Goal: Transaction & Acquisition: Purchase product/service

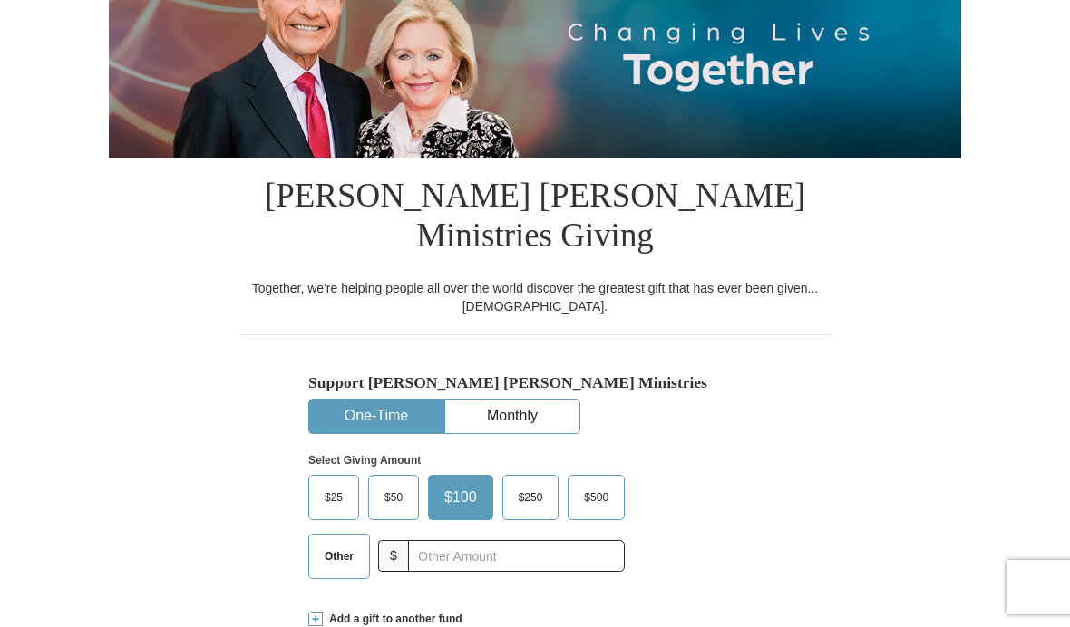
scroll to position [256, 0]
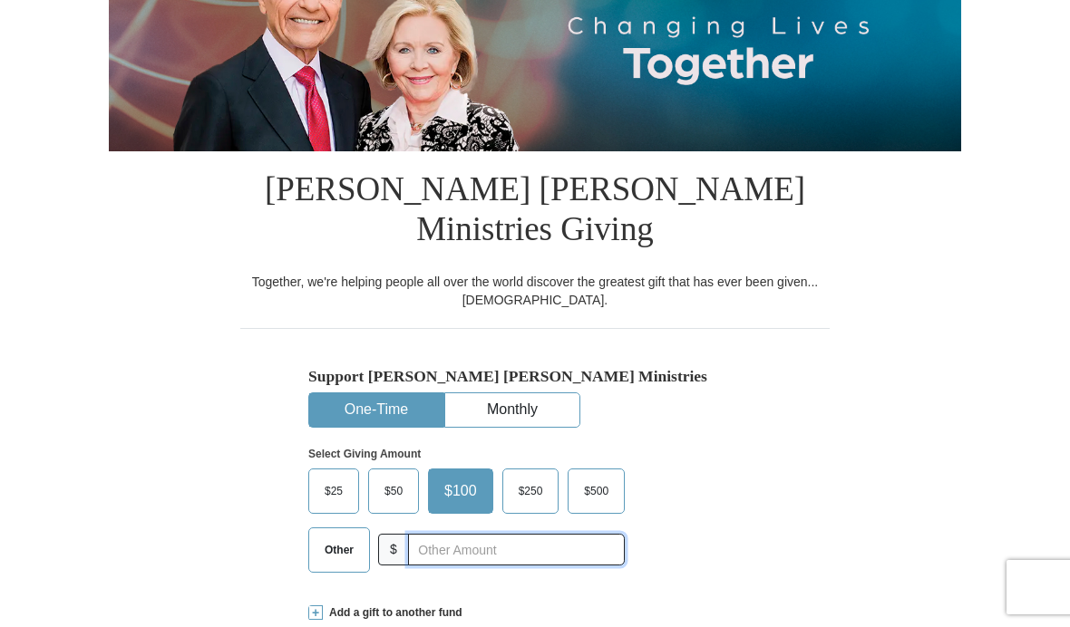
click at [459, 534] on input "text" at bounding box center [516, 550] width 217 height 32
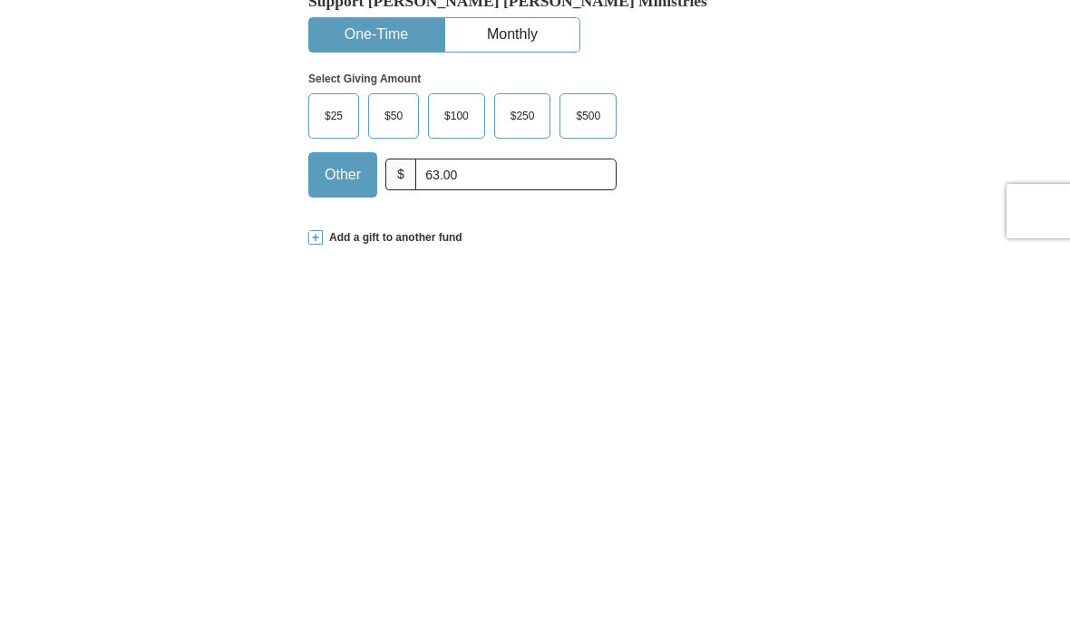
scroll to position [633, 0]
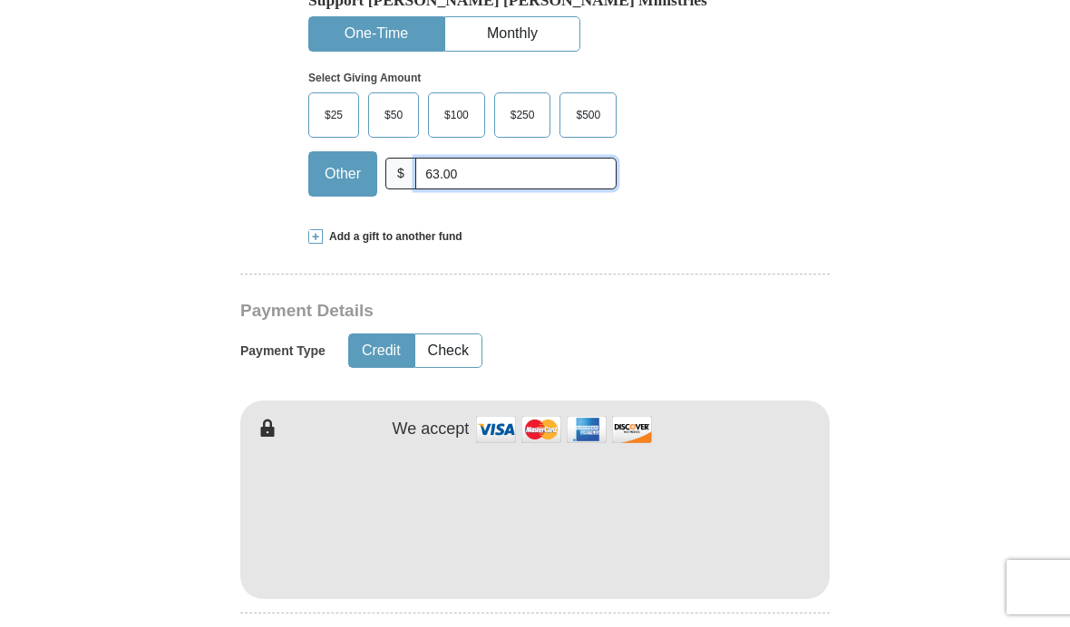
type input "63.00"
type input "[PERSON_NAME]"
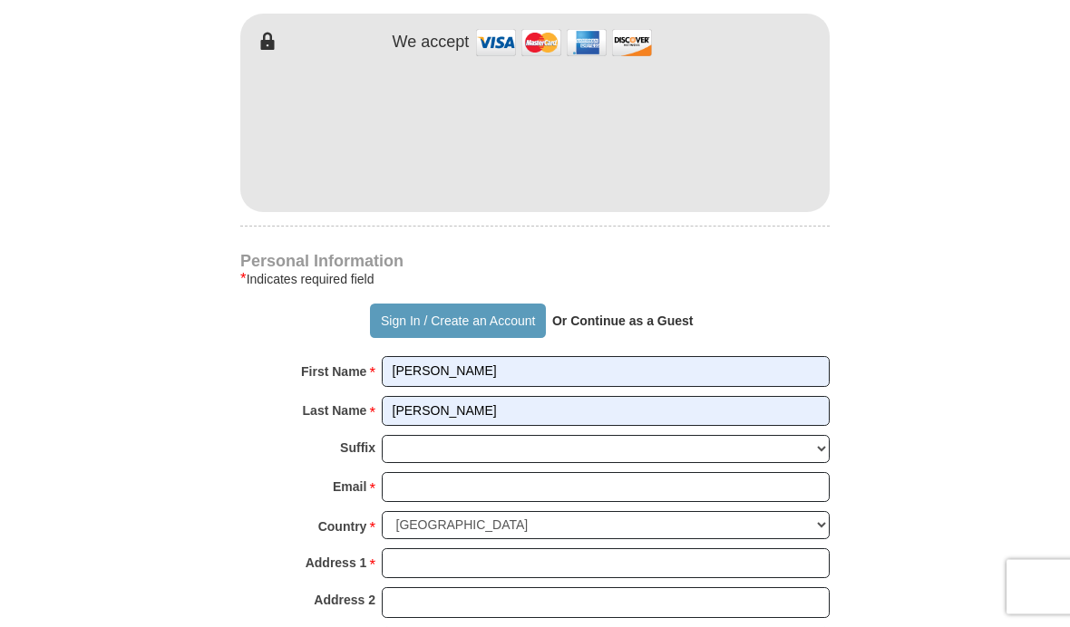
scroll to position [1020, 0]
click at [637, 314] on strong "Or Continue as a Guest" at bounding box center [622, 321] width 141 height 15
click at [609, 314] on strong "Or Continue as a Guest" at bounding box center [622, 321] width 141 height 15
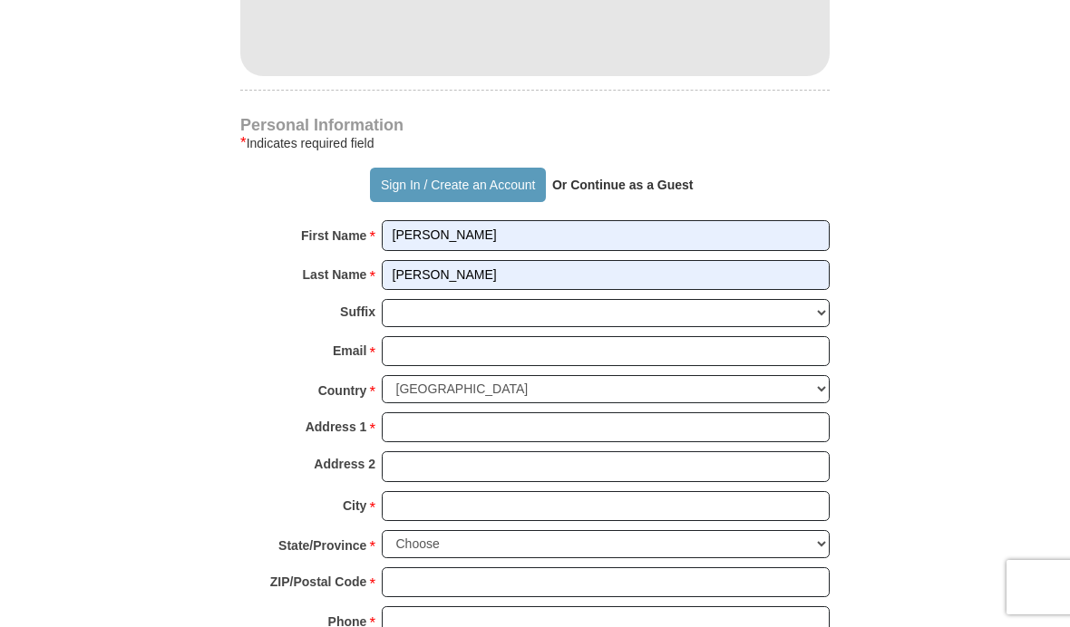
scroll to position [1155, 0]
click at [594, 179] on strong "Or Continue as a Guest" at bounding box center [622, 186] width 141 height 15
click at [578, 179] on strong "Or Continue as a Guest" at bounding box center [622, 186] width 141 height 15
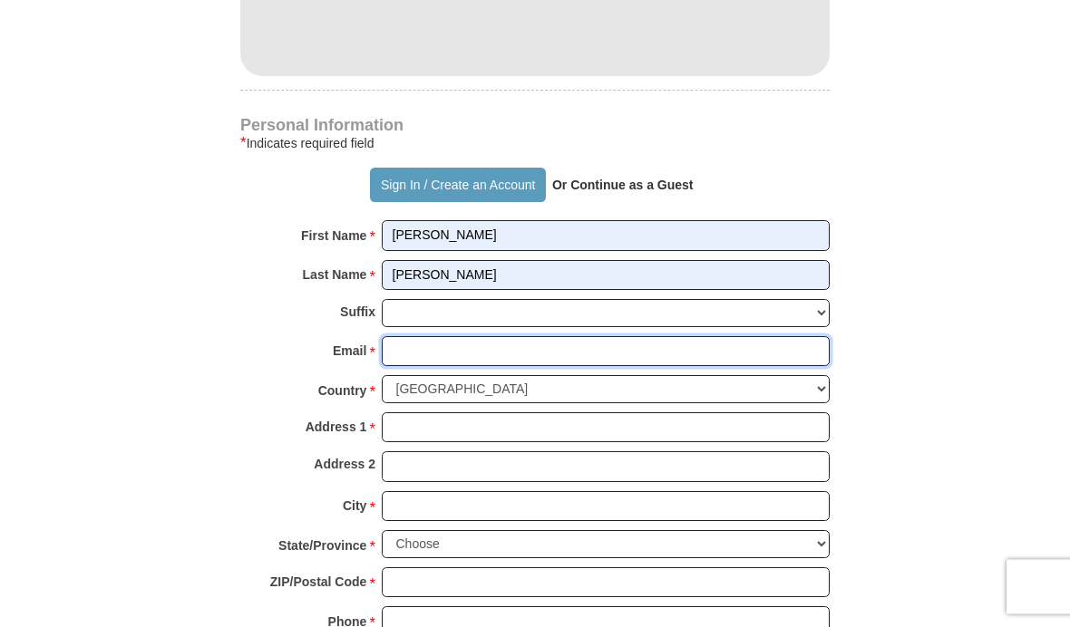
click at [464, 337] on input "Email *" at bounding box center [606, 352] width 448 height 31
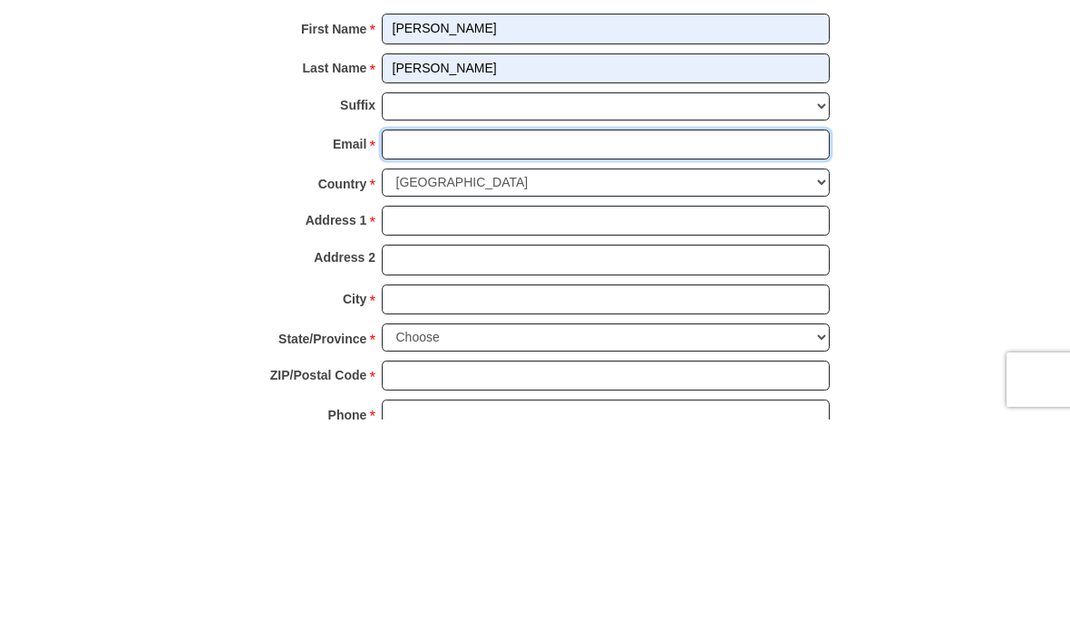
type input "[PERSON_NAME][EMAIL_ADDRESS][DOMAIN_NAME]"
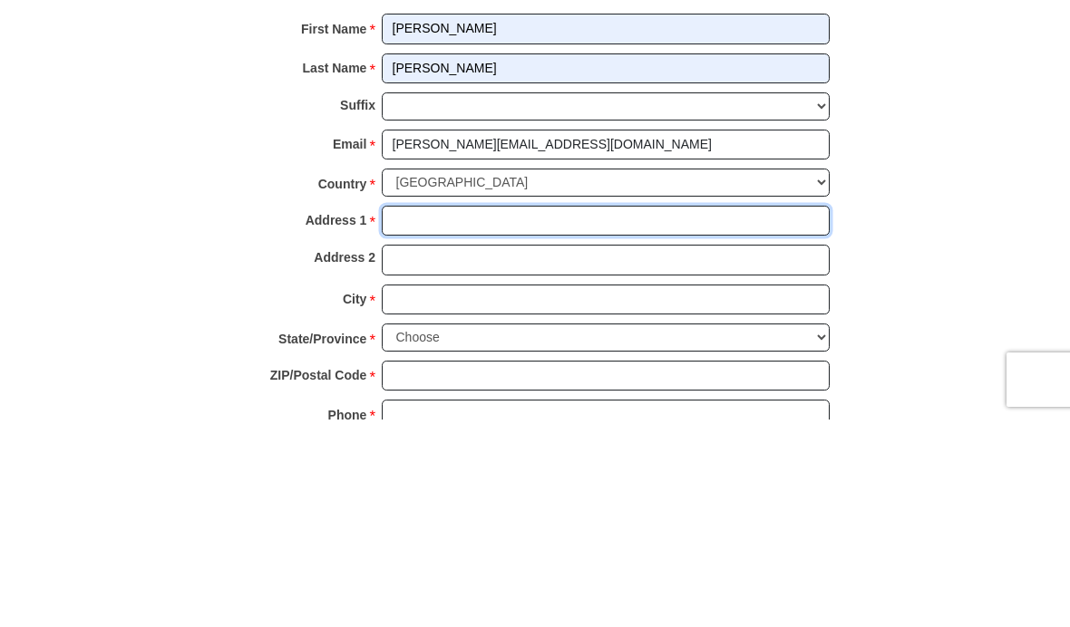
type input "[STREET_ADDRESS]"
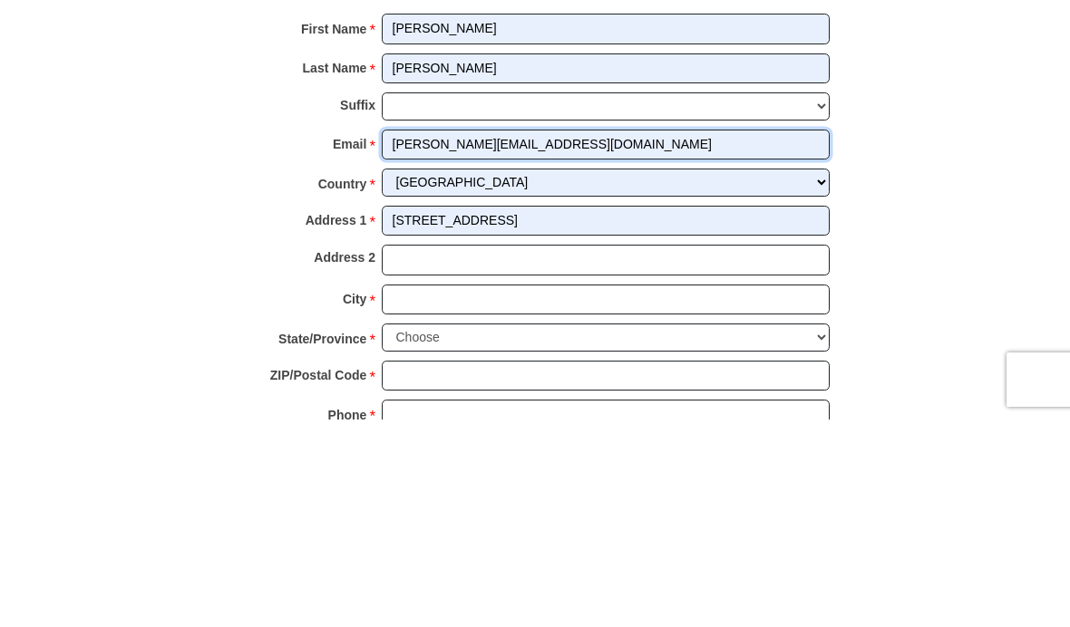
scroll to position [1363, 0]
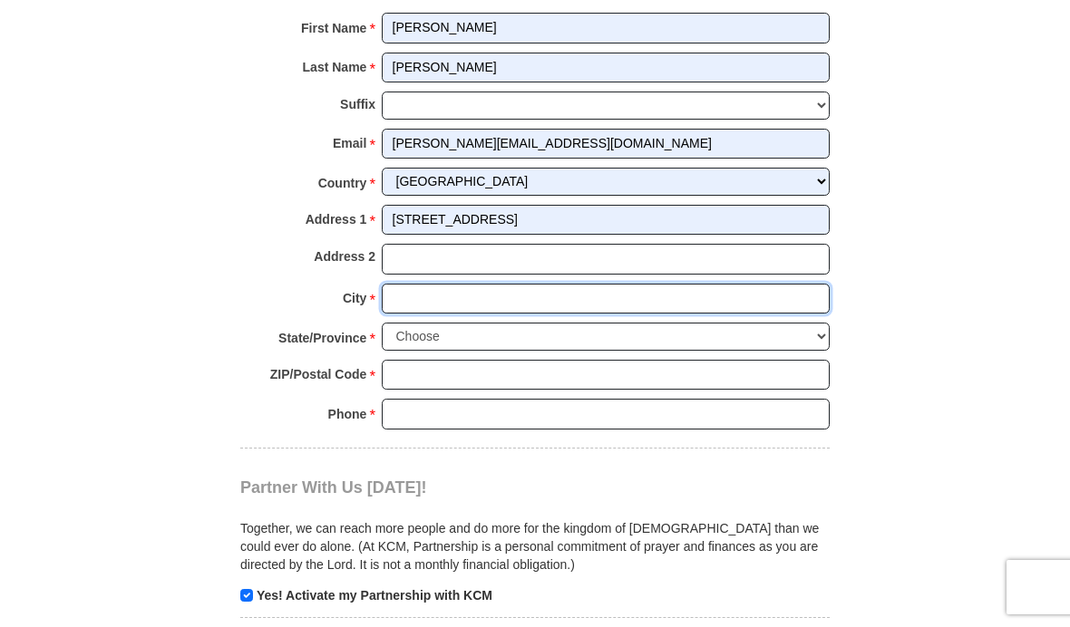
type input "The Woodlandas"
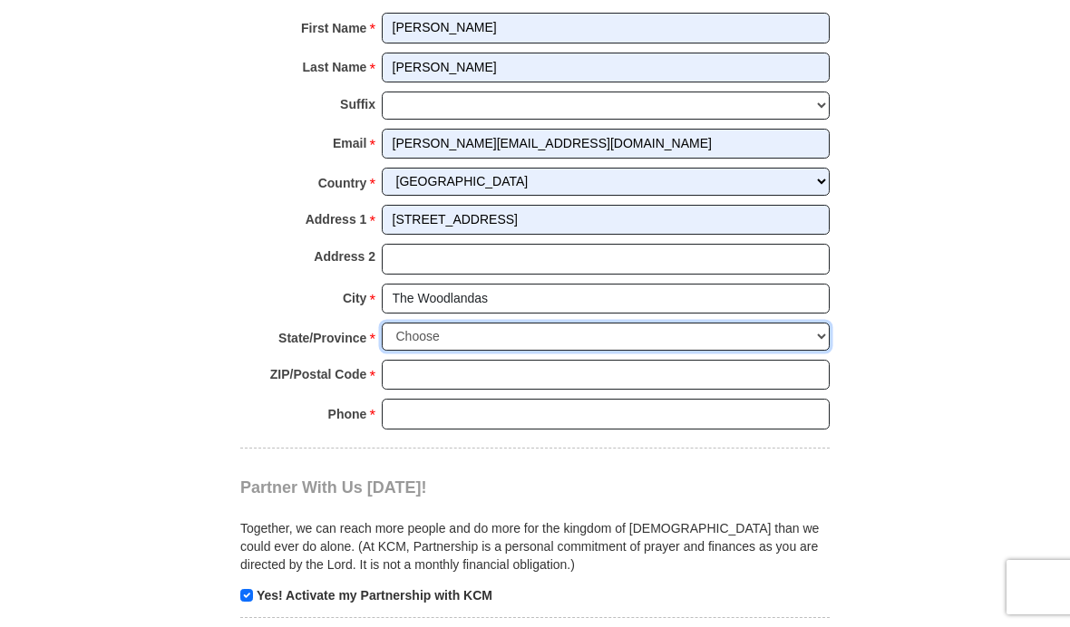
select select "[GEOGRAPHIC_DATA]"
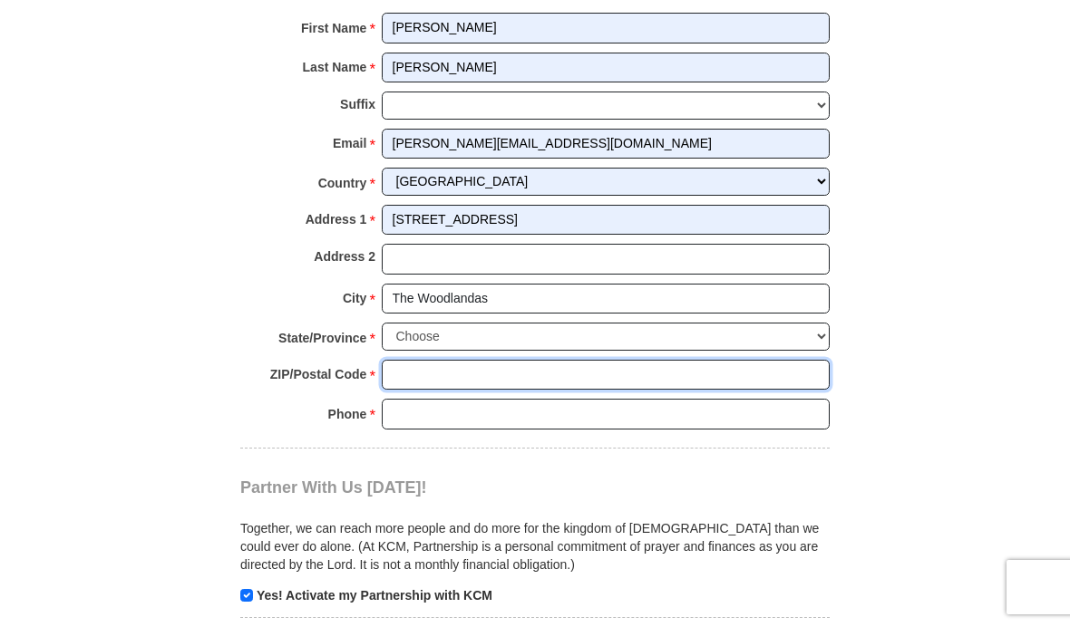
type input "77380"
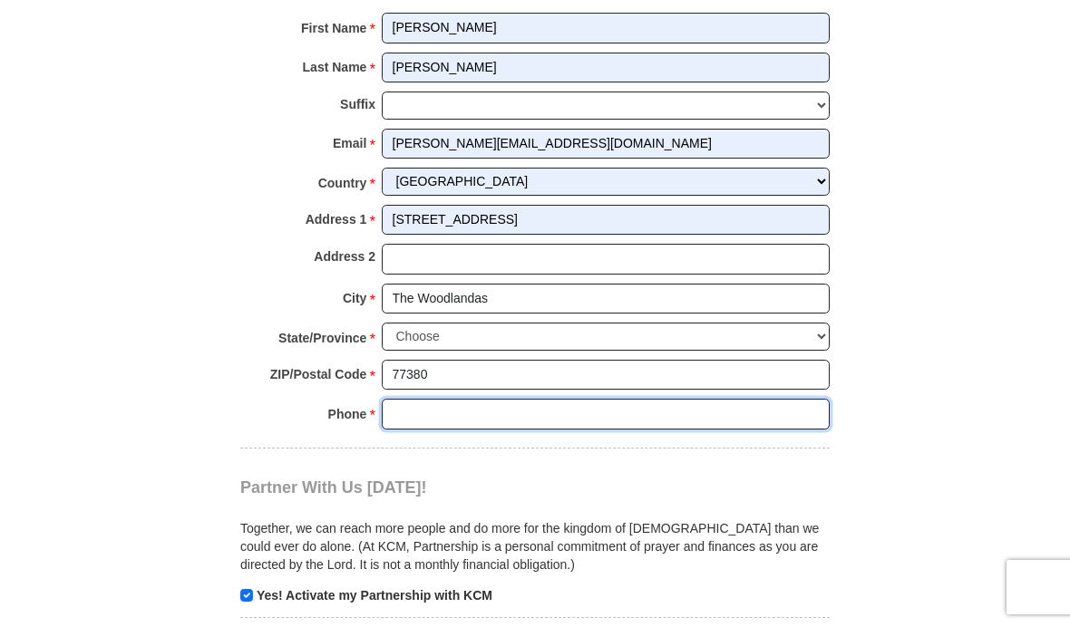
type input "2818040097"
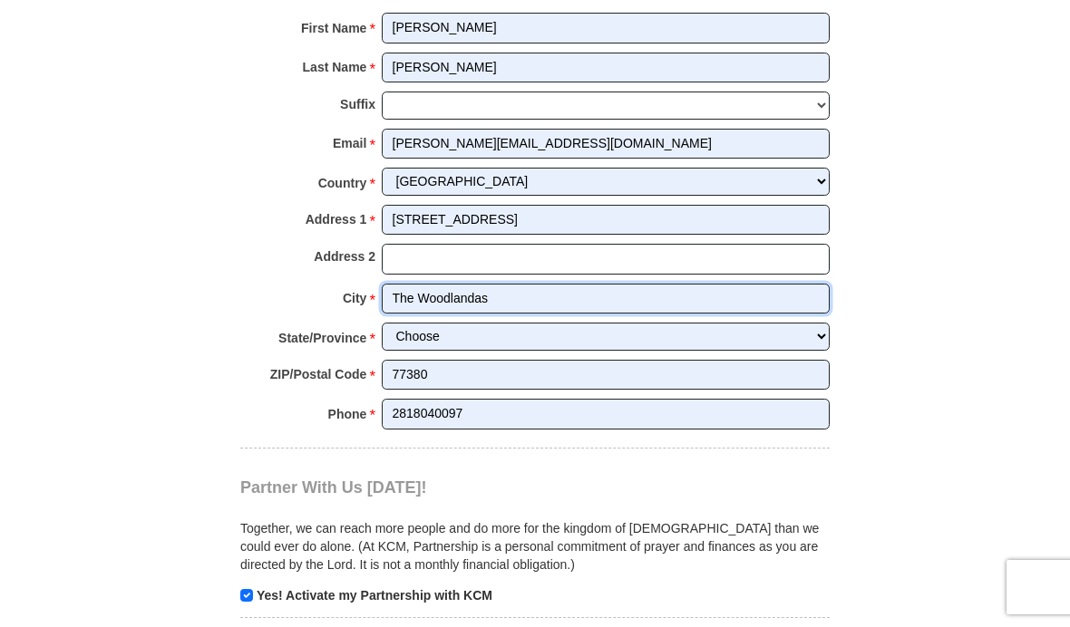
click at [549, 284] on input "The Woodlandas" at bounding box center [606, 299] width 448 height 31
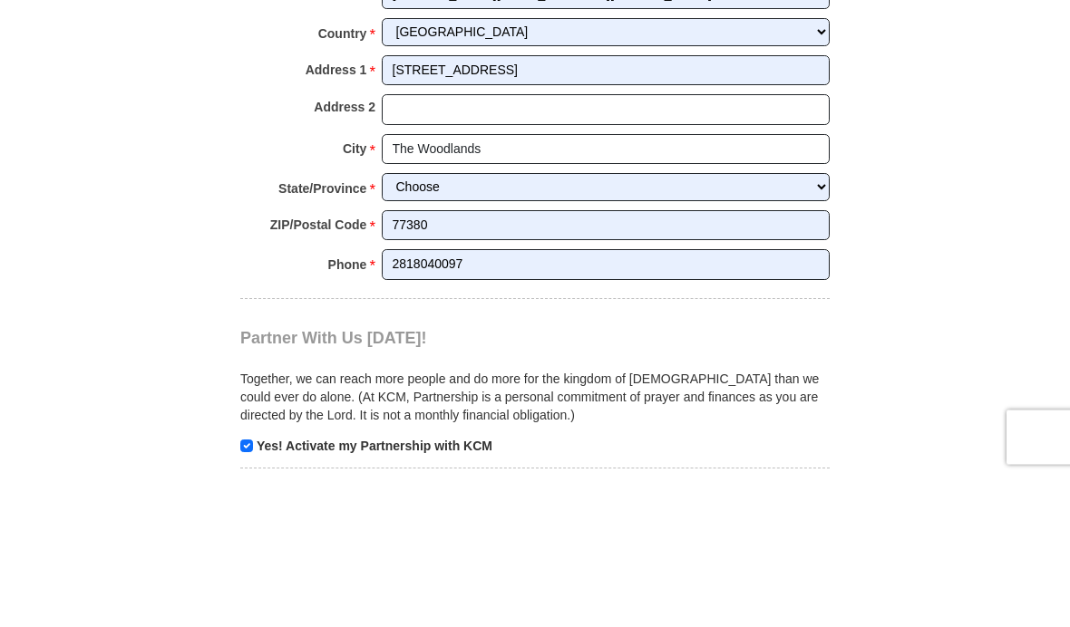
scroll to position [1513, 0]
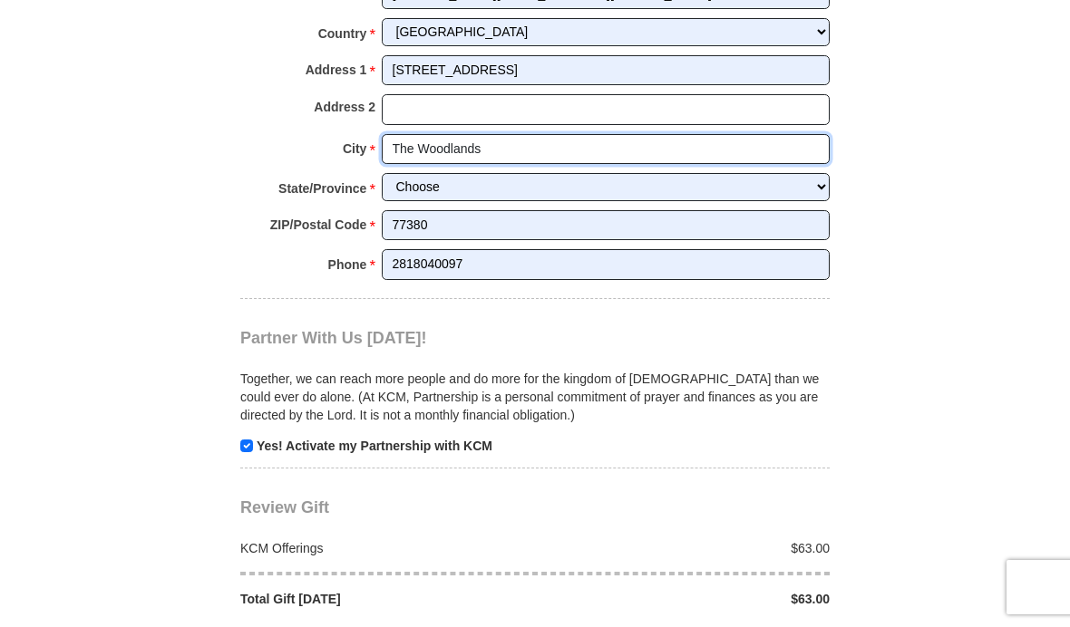
type input "The Woodlands"
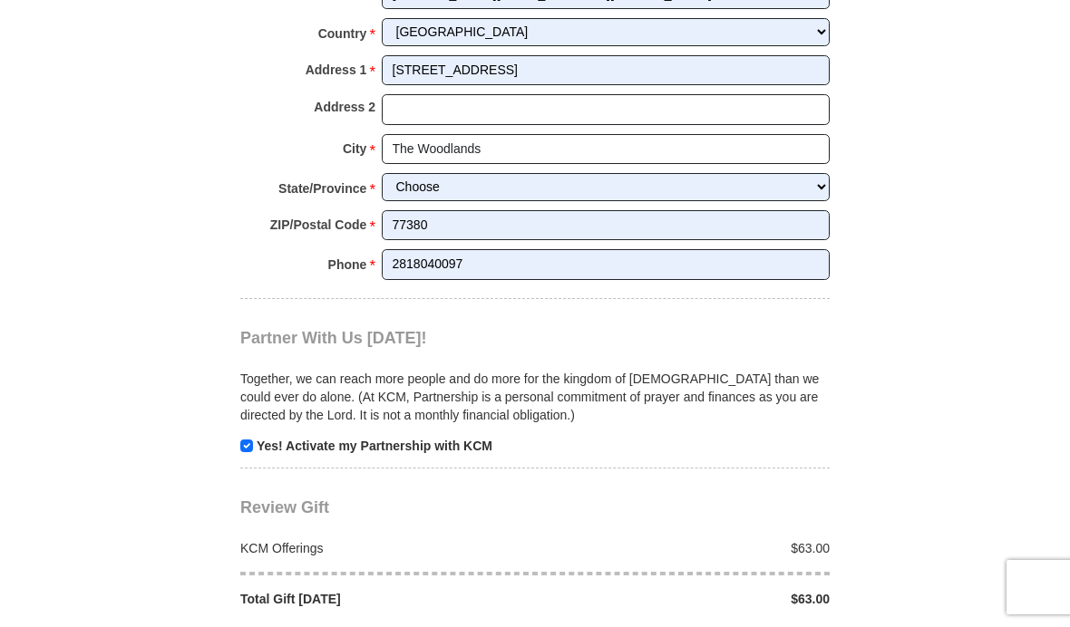
click at [247, 440] on input "checkbox" at bounding box center [246, 446] width 13 height 13
checkbox input "false"
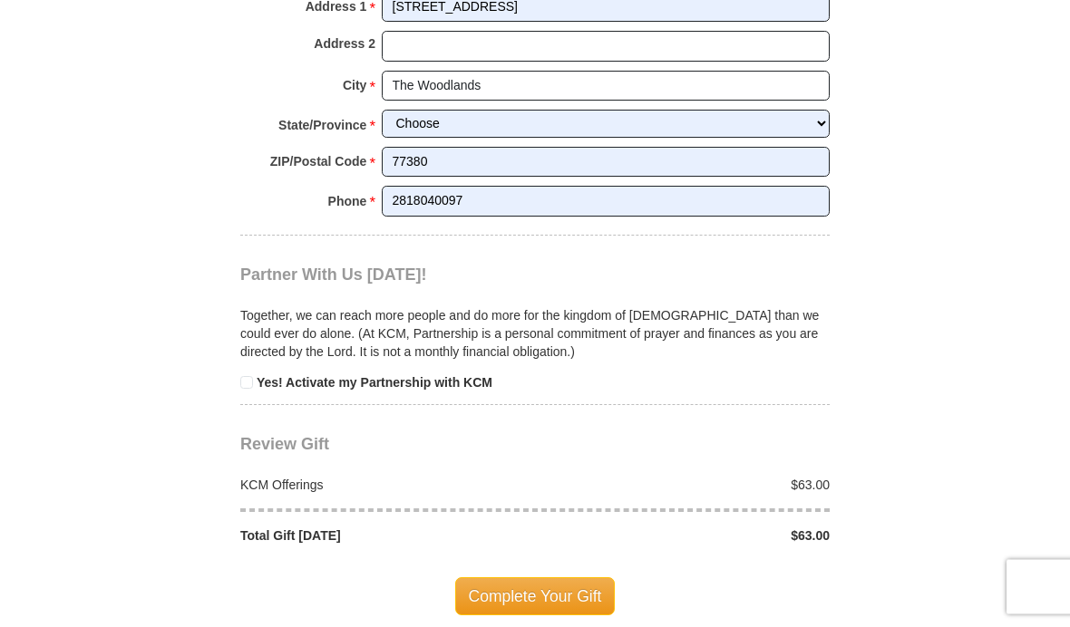
scroll to position [1579, 0]
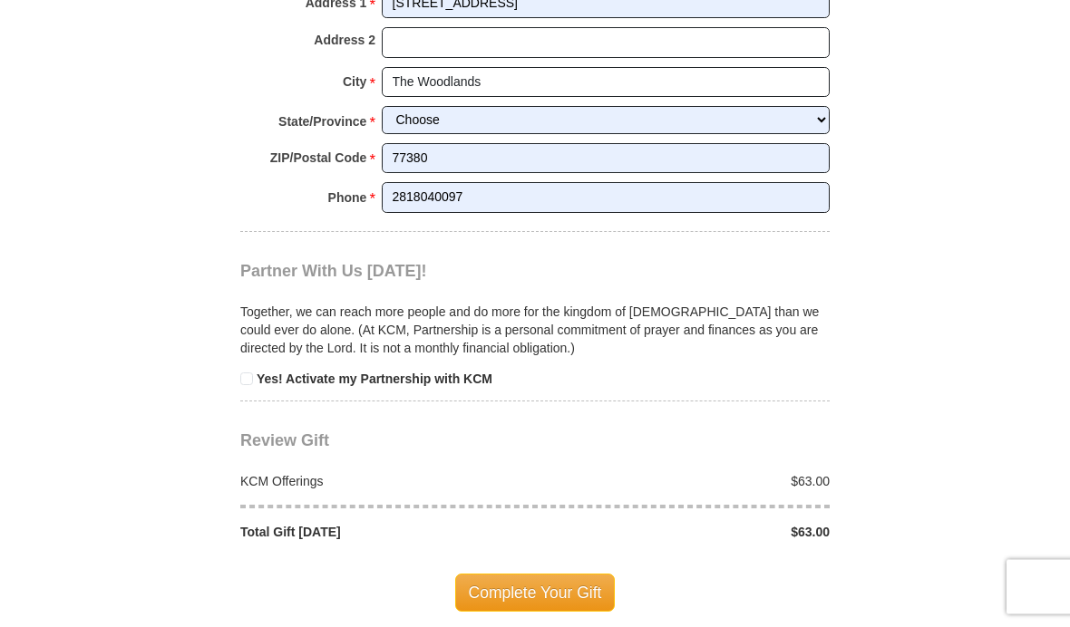
click at [535, 575] on span "Complete Your Gift" at bounding box center [535, 594] width 160 height 38
